Goal: Transaction & Acquisition: Book appointment/travel/reservation

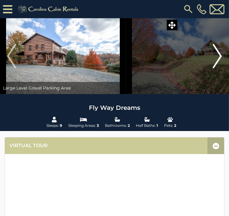
click at [213, 68] on img "Next" at bounding box center [217, 56] width 9 height 24
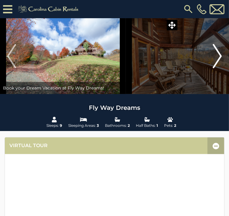
click at [213, 68] on img "Next" at bounding box center [217, 56] width 9 height 24
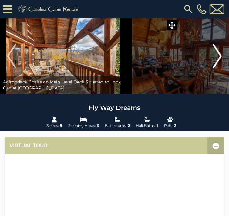
click at [213, 68] on img "Next" at bounding box center [217, 56] width 9 height 24
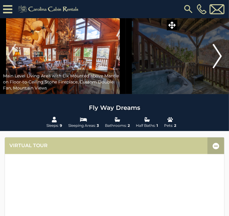
click at [213, 68] on img "Next" at bounding box center [217, 56] width 9 height 24
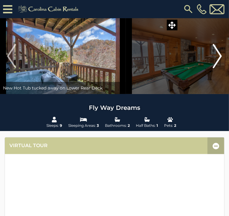
click at [213, 68] on img "Next" at bounding box center [217, 56] width 9 height 24
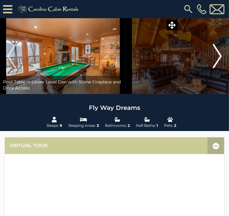
click at [213, 68] on img "Next" at bounding box center [217, 56] width 9 height 24
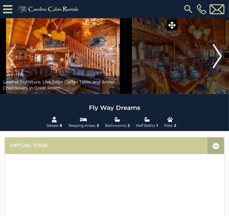
click at [213, 68] on img "Next" at bounding box center [217, 56] width 9 height 24
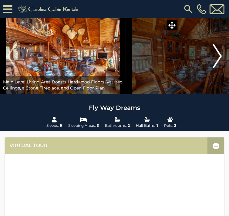
click at [213, 68] on img "Next" at bounding box center [217, 56] width 9 height 24
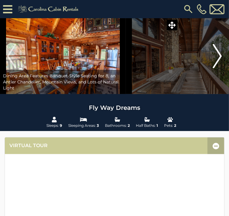
click at [213, 68] on img "Next" at bounding box center [217, 56] width 9 height 24
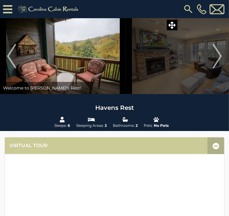
click at [126, 75] on img at bounding box center [63, 56] width 126 height 76
click at [213, 68] on img "Next" at bounding box center [217, 56] width 9 height 24
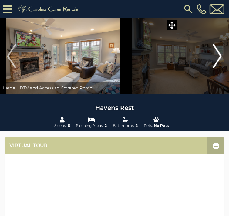
click at [213, 68] on img "Next" at bounding box center [217, 56] width 9 height 24
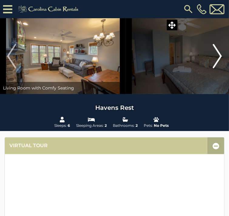
click at [213, 68] on img "Next" at bounding box center [217, 56] width 9 height 24
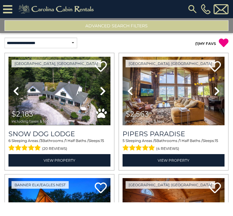
select select "*********"
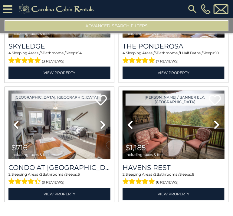
scroll to position [1568, 0]
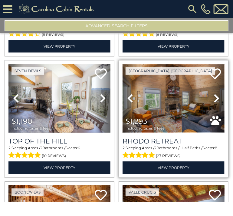
click at [166, 91] on img at bounding box center [174, 98] width 102 height 68
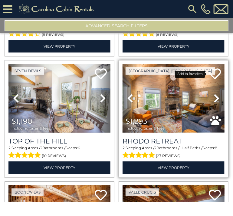
click at [210, 68] on icon at bounding box center [215, 74] width 12 height 12
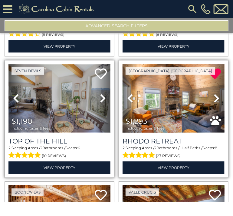
click at [78, 97] on img at bounding box center [59, 98] width 102 height 68
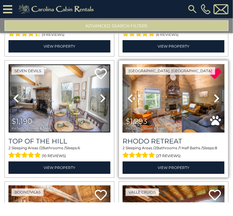
scroll to position [1687, 0]
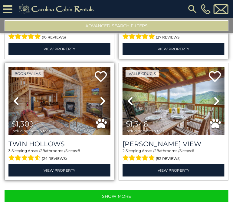
click at [50, 74] on img at bounding box center [59, 101] width 102 height 68
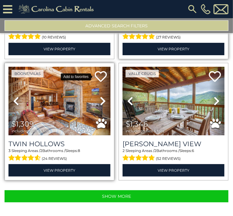
click at [101, 70] on icon at bounding box center [101, 76] width 12 height 12
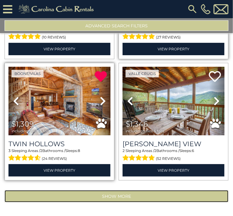
click at [159, 190] on button "Show More" at bounding box center [117, 196] width 224 height 12
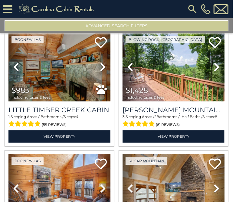
scroll to position [2713, 0]
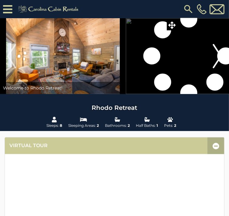
click at [213, 68] on img "Next" at bounding box center [217, 56] width 9 height 24
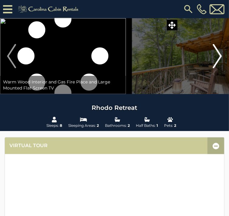
click at [213, 68] on img "Next" at bounding box center [217, 56] width 9 height 24
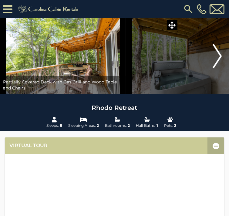
click at [213, 68] on img "Next" at bounding box center [217, 56] width 9 height 24
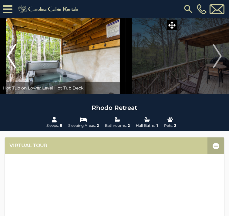
click at [16, 68] on img "Previous" at bounding box center [11, 56] width 9 height 24
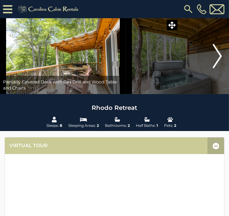
click at [213, 68] on img "Next" at bounding box center [217, 56] width 9 height 24
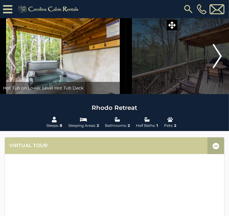
click at [213, 68] on img "Next" at bounding box center [217, 56] width 9 height 24
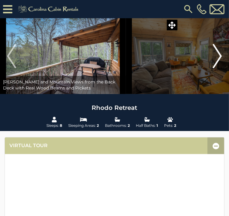
click at [213, 68] on img "Next" at bounding box center [217, 56] width 9 height 24
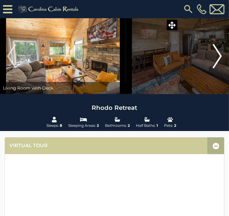
click at [213, 68] on img "Next" at bounding box center [217, 56] width 9 height 24
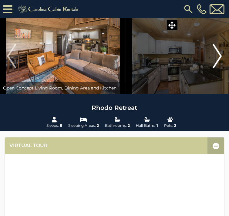
click at [213, 68] on img "Next" at bounding box center [217, 56] width 9 height 24
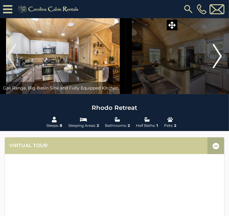
click at [213, 68] on img "Next" at bounding box center [217, 56] width 9 height 24
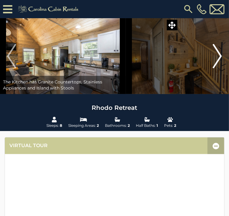
click at [213, 68] on img "Next" at bounding box center [217, 56] width 9 height 24
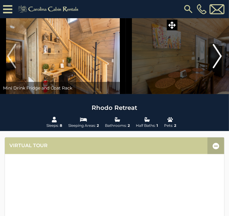
click at [213, 68] on img "Next" at bounding box center [217, 56] width 9 height 24
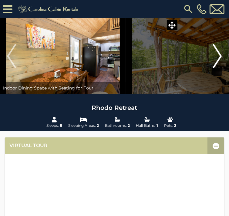
click at [213, 68] on img "Next" at bounding box center [217, 56] width 9 height 24
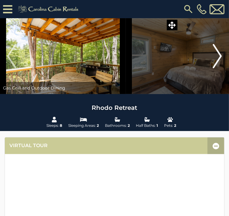
click at [213, 68] on img "Next" at bounding box center [217, 56] width 9 height 24
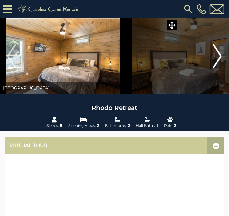
click at [213, 68] on img "Next" at bounding box center [217, 56] width 9 height 24
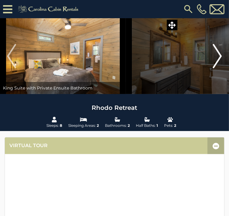
click at [213, 68] on img "Next" at bounding box center [217, 56] width 9 height 24
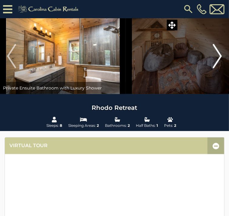
click at [213, 68] on img "Next" at bounding box center [217, 56] width 9 height 24
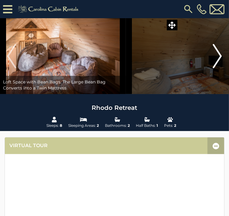
click at [213, 68] on img "Next" at bounding box center [217, 56] width 9 height 24
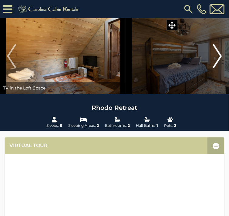
click at [213, 68] on img "Next" at bounding box center [217, 56] width 9 height 24
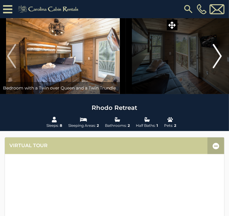
click at [213, 68] on img "Next" at bounding box center [217, 56] width 9 height 24
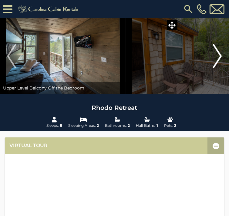
click at [213, 68] on img "Next" at bounding box center [217, 56] width 9 height 24
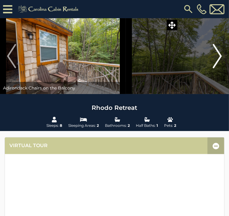
click at [213, 68] on img "Next" at bounding box center [217, 56] width 9 height 24
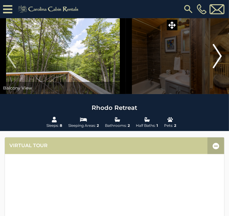
click at [213, 68] on img "Next" at bounding box center [217, 56] width 9 height 24
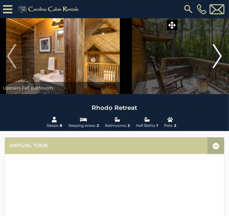
click at [213, 68] on img "Next" at bounding box center [217, 56] width 9 height 24
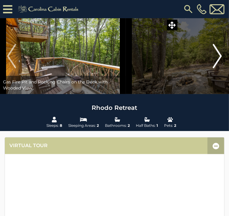
click at [213, 68] on img "Next" at bounding box center [217, 56] width 9 height 24
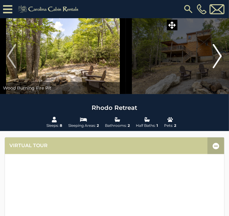
click at [213, 68] on img "Next" at bounding box center [217, 56] width 9 height 24
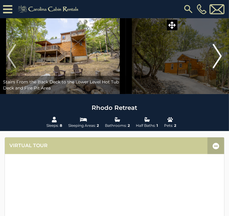
click at [213, 68] on img "Next" at bounding box center [217, 56] width 9 height 24
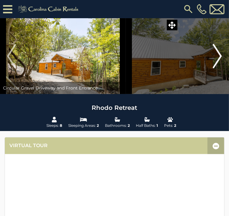
click at [213, 68] on img "Next" at bounding box center [217, 56] width 9 height 24
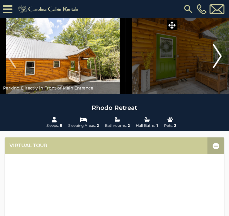
click at [213, 68] on img "Next" at bounding box center [217, 56] width 9 height 24
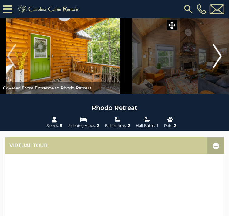
click at [213, 68] on img "Next" at bounding box center [217, 56] width 9 height 24
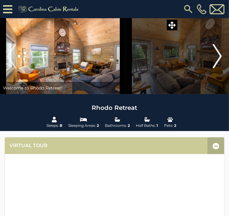
click at [213, 68] on img "Next" at bounding box center [217, 56] width 9 height 24
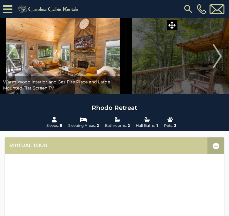
click at [126, 86] on img at bounding box center [63, 56] width 126 height 76
click at [213, 68] on img "Next" at bounding box center [217, 56] width 9 height 24
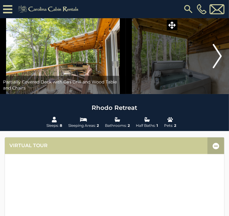
click at [213, 68] on img "Next" at bounding box center [217, 56] width 9 height 24
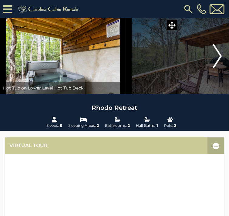
click at [213, 68] on img "Next" at bounding box center [217, 56] width 9 height 24
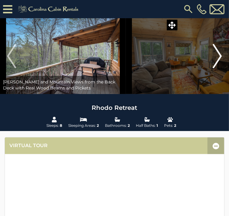
click at [213, 68] on img "Next" at bounding box center [217, 56] width 9 height 24
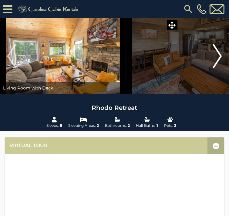
click at [213, 68] on img "Next" at bounding box center [217, 56] width 9 height 24
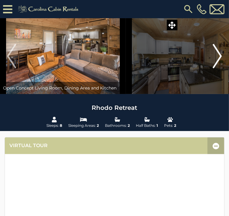
click at [213, 68] on img "Next" at bounding box center [217, 56] width 9 height 24
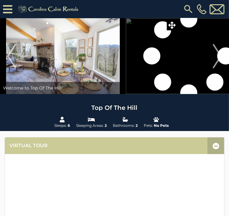
click at [180, 85] on img at bounding box center [189, 56] width 126 height 76
click at [126, 82] on img at bounding box center [63, 56] width 126 height 76
click at [213, 68] on img "Next" at bounding box center [217, 56] width 9 height 24
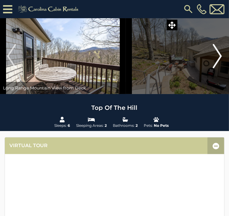
click at [213, 68] on img "Next" at bounding box center [217, 56] width 9 height 24
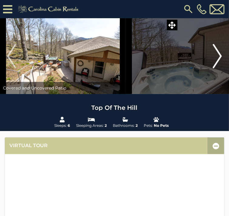
click at [213, 68] on img "Next" at bounding box center [217, 56] width 9 height 24
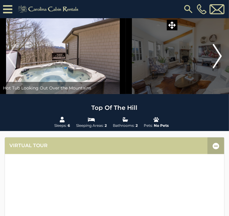
click at [213, 68] on img "Next" at bounding box center [217, 56] width 9 height 24
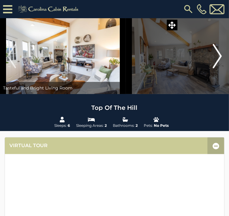
click at [213, 68] on img "Next" at bounding box center [217, 56] width 9 height 24
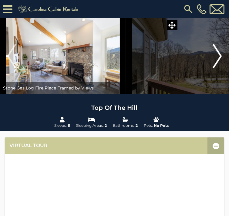
click at [213, 68] on img "Next" at bounding box center [217, 56] width 9 height 24
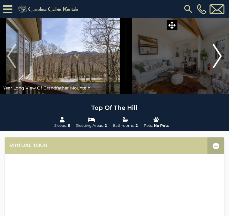
click at [213, 68] on img "Next" at bounding box center [217, 56] width 9 height 24
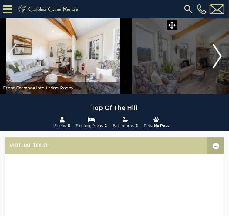
click at [213, 68] on img "Next" at bounding box center [217, 56] width 9 height 24
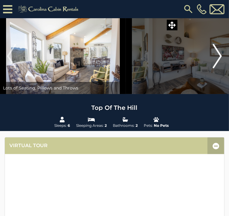
click at [213, 68] on img "Next" at bounding box center [217, 56] width 9 height 24
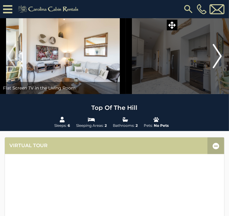
click at [213, 68] on img "Next" at bounding box center [217, 56] width 9 height 24
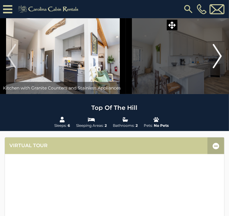
click at [213, 68] on img "Next" at bounding box center [217, 56] width 9 height 24
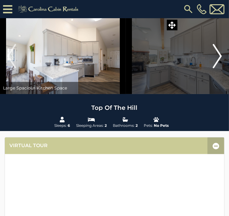
click at [213, 68] on img "Next" at bounding box center [217, 56] width 9 height 24
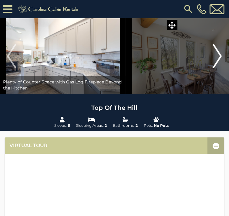
click at [213, 68] on img "Next" at bounding box center [217, 56] width 9 height 24
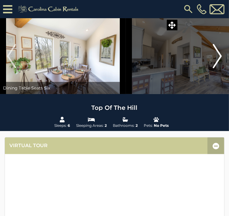
click at [213, 68] on img "Next" at bounding box center [217, 56] width 9 height 24
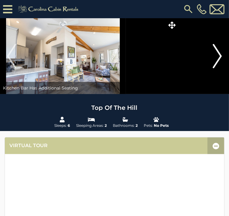
click at [213, 68] on img "Next" at bounding box center [217, 56] width 9 height 24
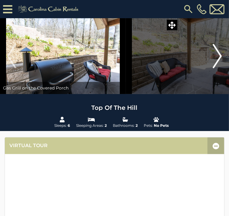
click at [213, 68] on img "Next" at bounding box center [217, 56] width 9 height 24
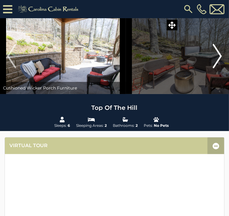
click at [213, 68] on img "Next" at bounding box center [217, 56] width 9 height 24
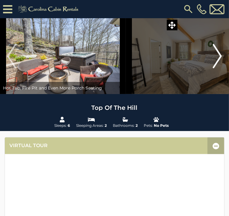
click at [213, 68] on img "Next" at bounding box center [217, 56] width 9 height 24
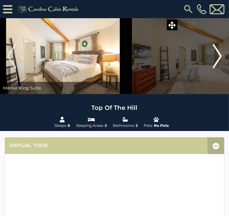
click at [213, 68] on img "Next" at bounding box center [217, 56] width 9 height 24
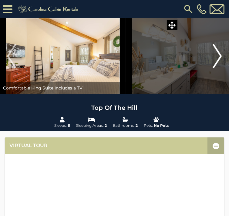
click at [213, 68] on img "Next" at bounding box center [217, 56] width 9 height 24
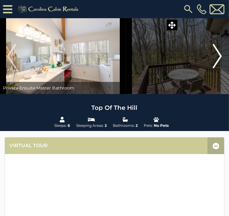
click at [213, 68] on img "Next" at bounding box center [217, 56] width 9 height 24
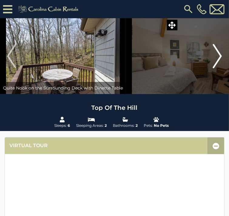
click at [213, 68] on img "Next" at bounding box center [217, 56] width 9 height 24
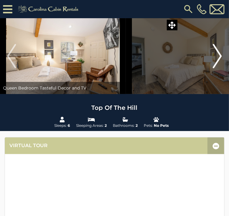
click at [213, 68] on img "Next" at bounding box center [217, 56] width 9 height 24
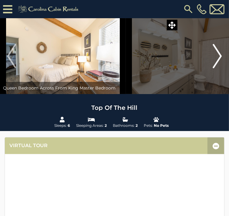
click at [213, 68] on img "Next" at bounding box center [217, 56] width 9 height 24
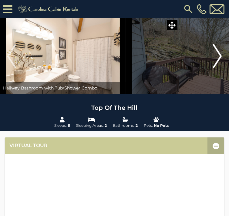
click at [213, 68] on img "Next" at bounding box center [217, 56] width 9 height 24
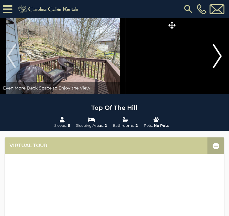
click at [213, 68] on img "Next" at bounding box center [217, 56] width 9 height 24
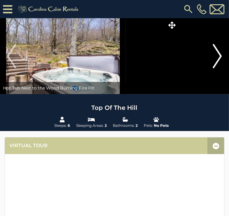
click at [213, 68] on img "Next" at bounding box center [217, 56] width 9 height 24
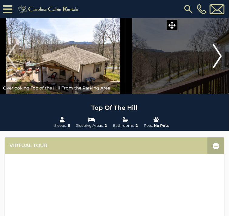
click at [213, 68] on img "Next" at bounding box center [217, 56] width 9 height 24
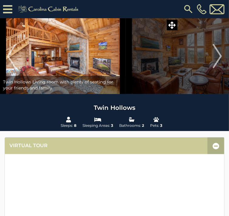
click at [194, 93] on img at bounding box center [189, 56] width 126 height 76
click at [213, 68] on img "Next" at bounding box center [217, 56] width 9 height 24
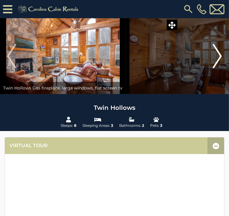
click at [213, 68] on img "Next" at bounding box center [217, 56] width 9 height 24
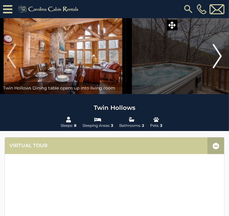
click at [213, 68] on img "Next" at bounding box center [217, 56] width 9 height 24
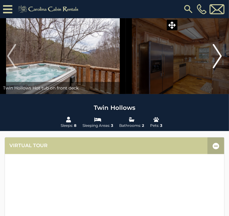
click at [213, 68] on img "Next" at bounding box center [217, 56] width 9 height 24
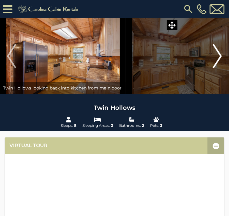
click at [213, 68] on img "Next" at bounding box center [217, 56] width 9 height 24
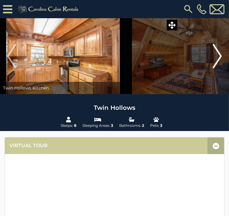
click at [213, 68] on img "Next" at bounding box center [217, 56] width 9 height 24
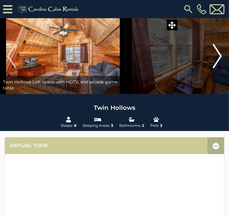
click at [213, 68] on img "Next" at bounding box center [217, 56] width 9 height 24
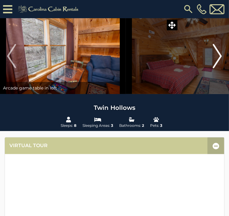
click at [213, 68] on img "Next" at bounding box center [217, 56] width 9 height 24
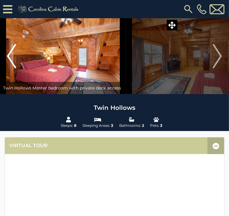
click at [16, 68] on img "Previous" at bounding box center [11, 56] width 9 height 24
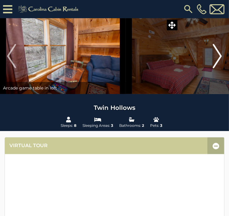
click at [213, 68] on img "Next" at bounding box center [217, 56] width 9 height 24
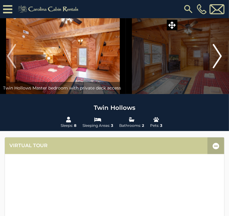
click at [213, 68] on img "Next" at bounding box center [217, 56] width 9 height 24
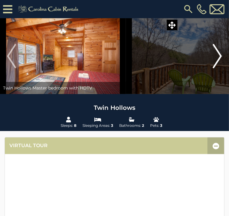
click at [213, 68] on img "Next" at bounding box center [217, 56] width 9 height 24
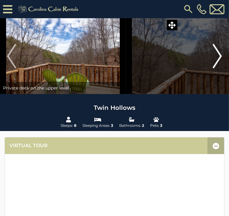
click at [213, 68] on img "Next" at bounding box center [217, 56] width 9 height 24
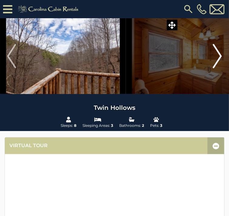
click at [213, 68] on img "Next" at bounding box center [217, 56] width 9 height 24
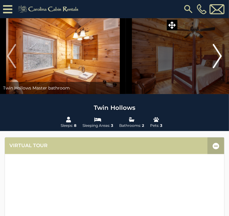
click at [213, 68] on img "Next" at bounding box center [217, 56] width 9 height 24
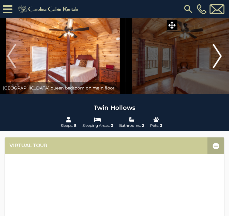
click at [213, 68] on img "Next" at bounding box center [217, 56] width 9 height 24
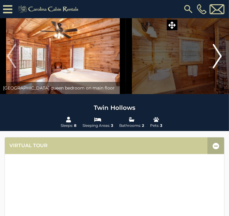
click at [213, 68] on img "Next" at bounding box center [217, 56] width 9 height 24
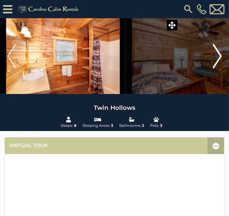
click at [213, 68] on img "Next" at bounding box center [217, 56] width 9 height 24
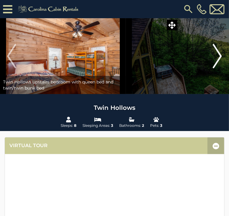
click at [213, 68] on img "Next" at bounding box center [217, 56] width 9 height 24
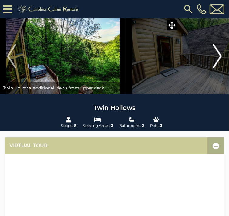
click at [213, 68] on img "Next" at bounding box center [217, 56] width 9 height 24
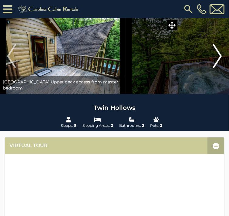
click at [213, 68] on img "Next" at bounding box center [217, 56] width 9 height 24
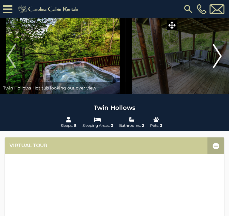
click at [213, 68] on img "Next" at bounding box center [217, 56] width 9 height 24
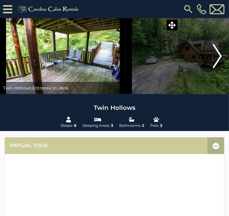
click at [213, 68] on img "Next" at bounding box center [217, 56] width 9 height 24
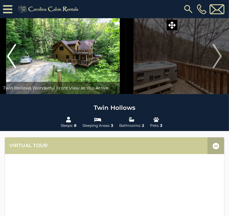
click at [16, 68] on img "Previous" at bounding box center [11, 56] width 9 height 24
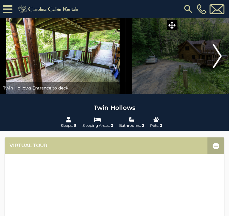
click at [213, 68] on img "Next" at bounding box center [217, 56] width 9 height 24
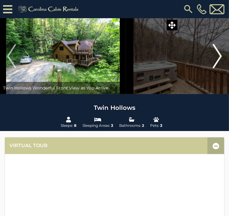
click at [213, 68] on img "Next" at bounding box center [217, 56] width 9 height 24
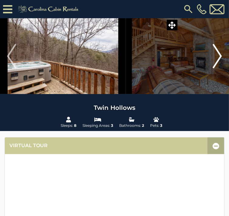
click at [213, 68] on img "Next" at bounding box center [217, 56] width 9 height 24
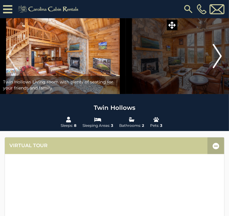
click at [213, 68] on img "Next" at bounding box center [217, 56] width 9 height 24
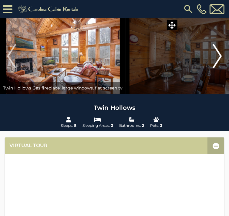
click at [213, 68] on img "Next" at bounding box center [217, 56] width 9 height 24
